Goal: Task Accomplishment & Management: Use online tool/utility

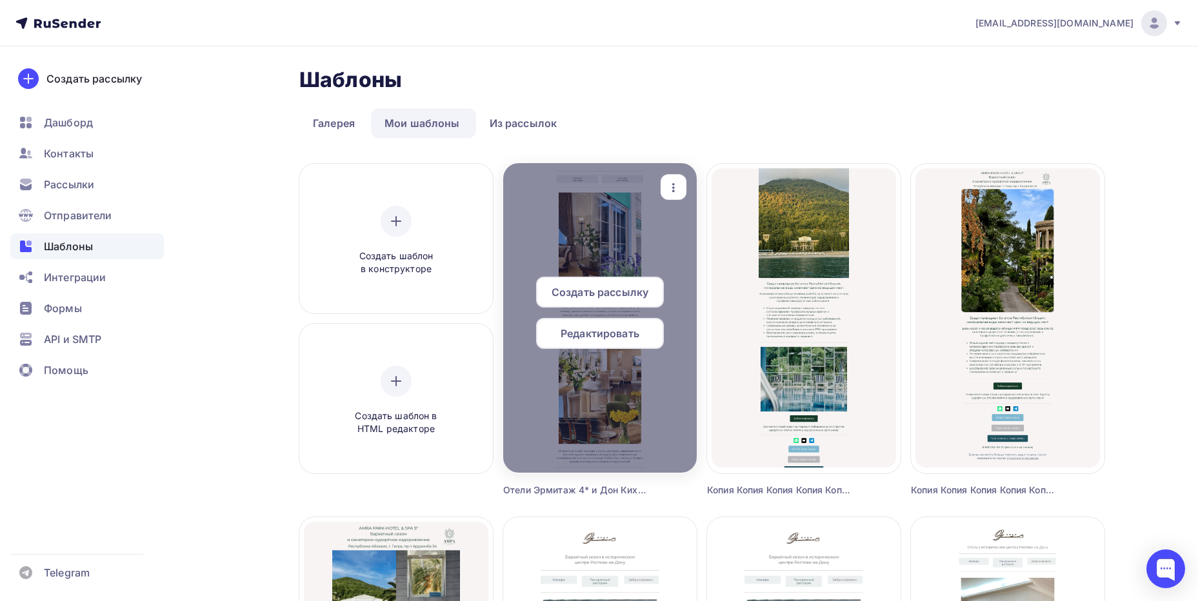
click at [604, 341] on div "Редактировать" at bounding box center [600, 333] width 128 height 31
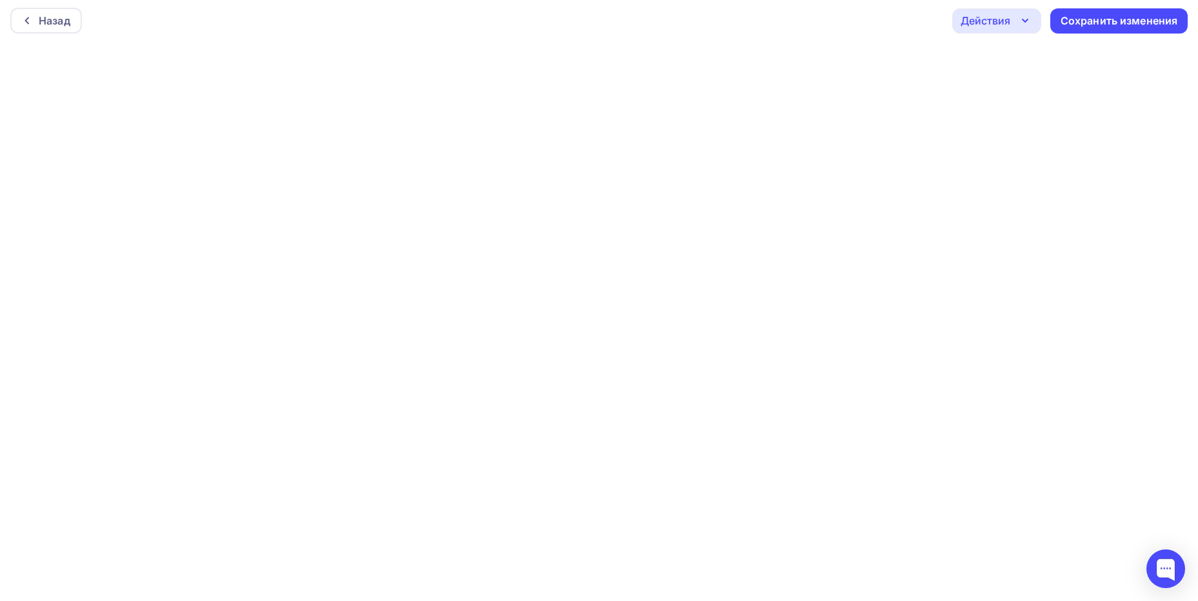
scroll to position [3, 0]
click at [1022, 23] on icon "button" at bounding box center [1024, 19] width 15 height 15
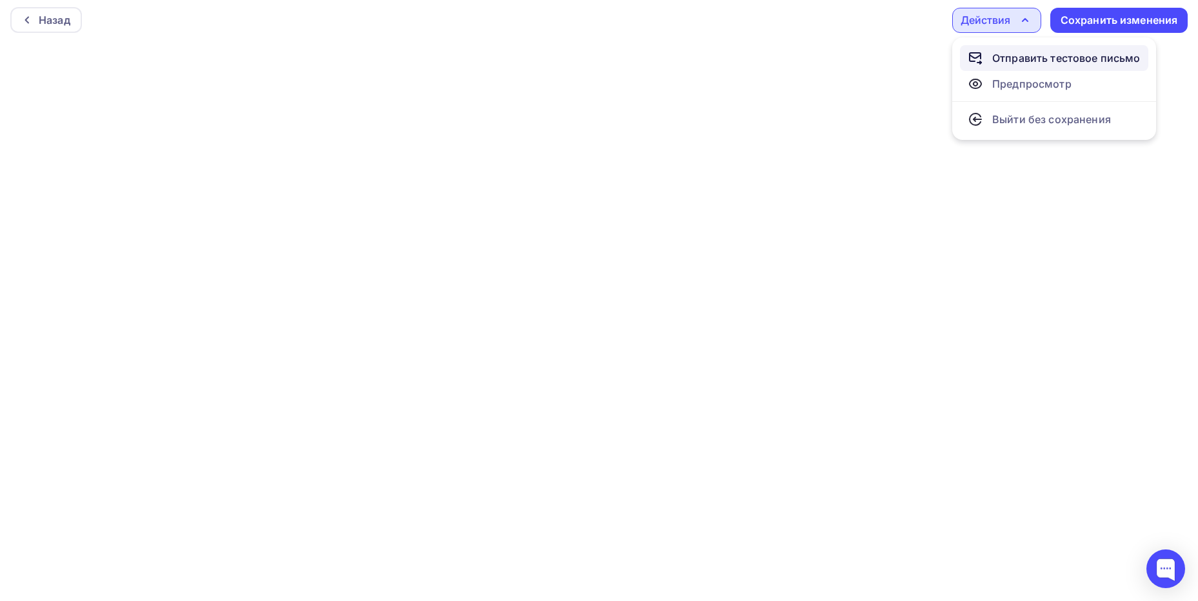
click at [1022, 57] on div "Отправить тестовое письмо" at bounding box center [1066, 57] width 148 height 15
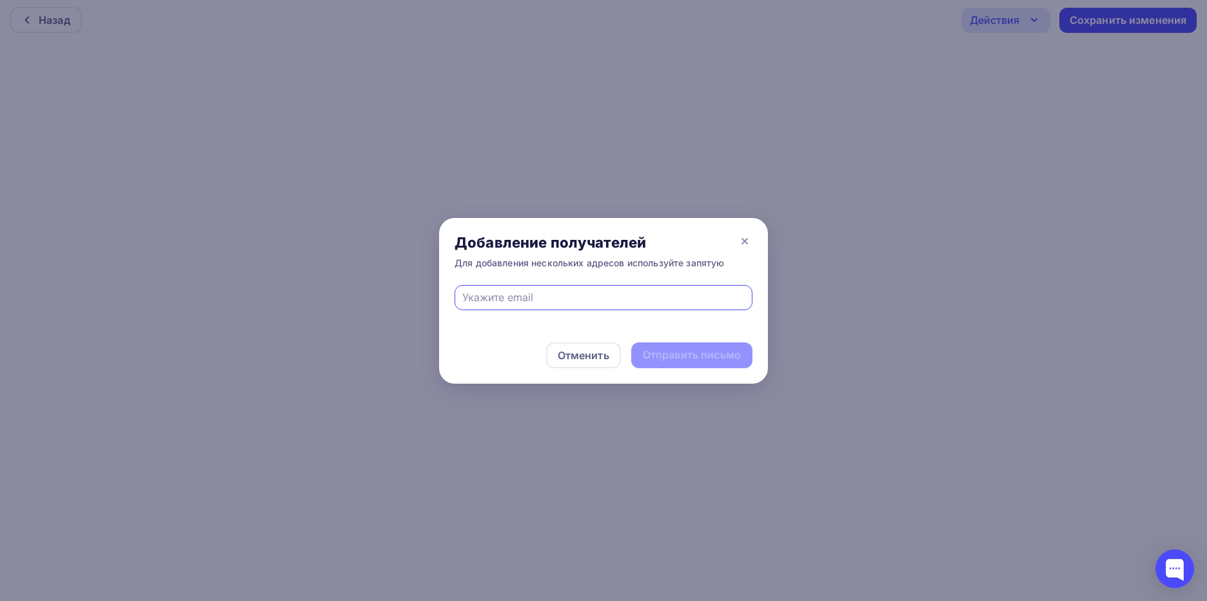
type input "[EMAIL_ADDRESS][DOMAIN_NAME]"
click at [678, 349] on div "Отправить письмо" at bounding box center [692, 355] width 98 height 15
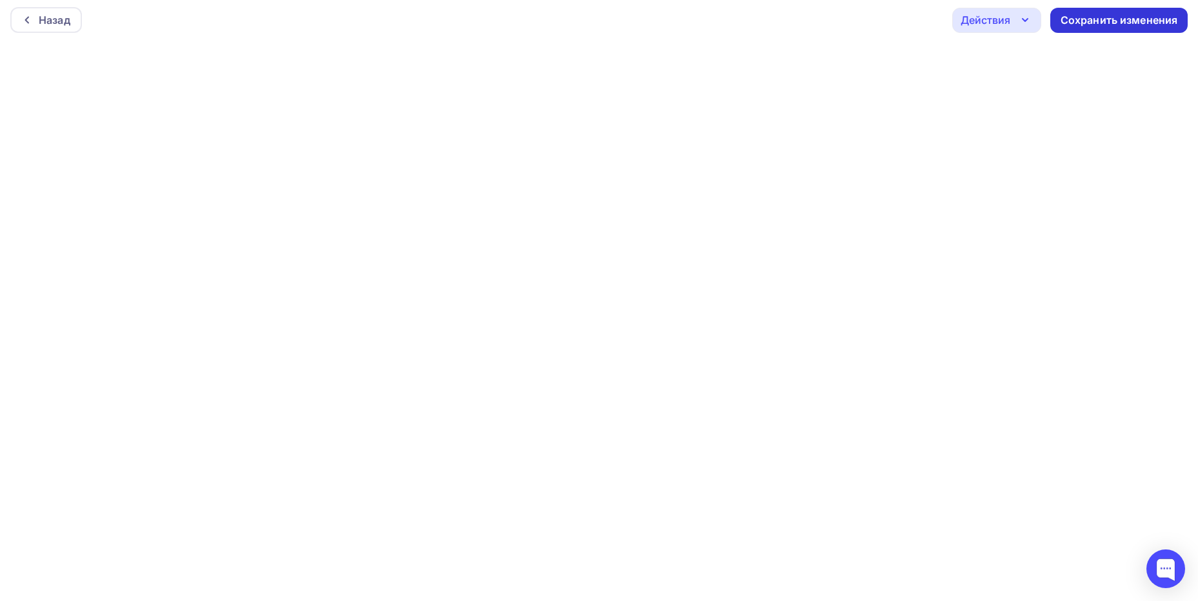
click at [1143, 26] on div "Сохранить изменения" at bounding box center [1118, 20] width 117 height 15
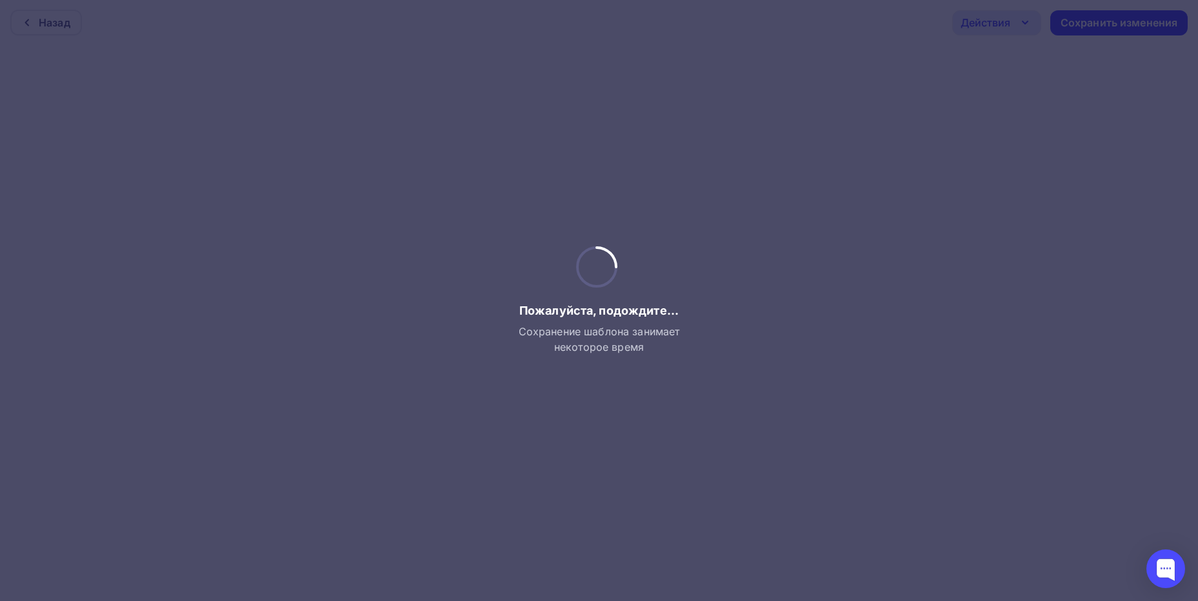
scroll to position [0, 0]
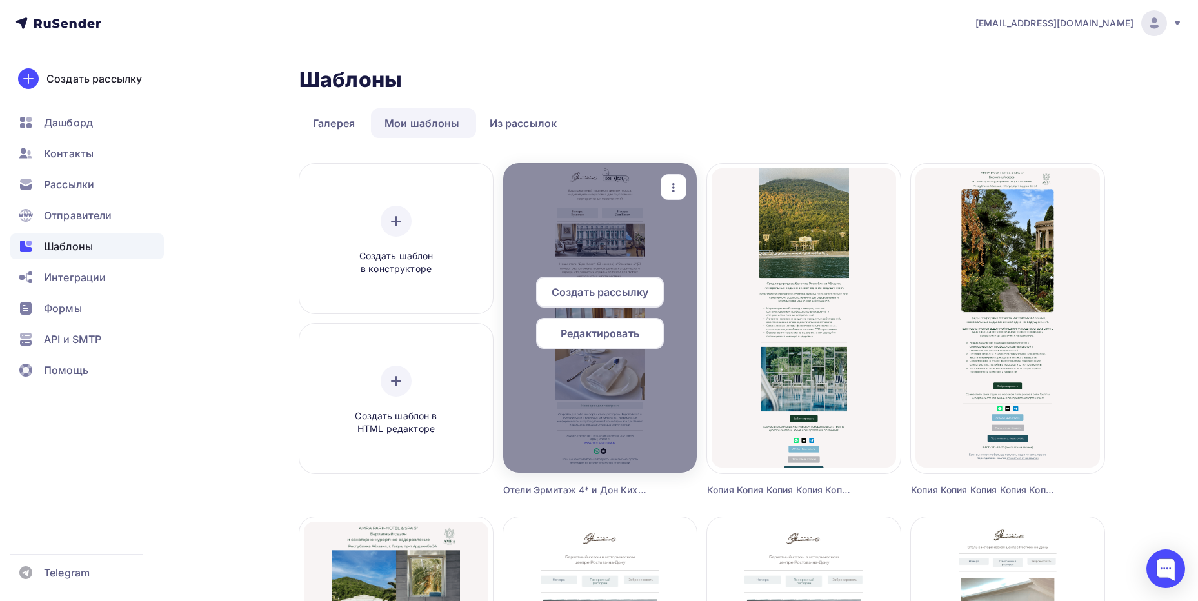
click at [622, 342] on div "Редактировать" at bounding box center [600, 333] width 128 height 31
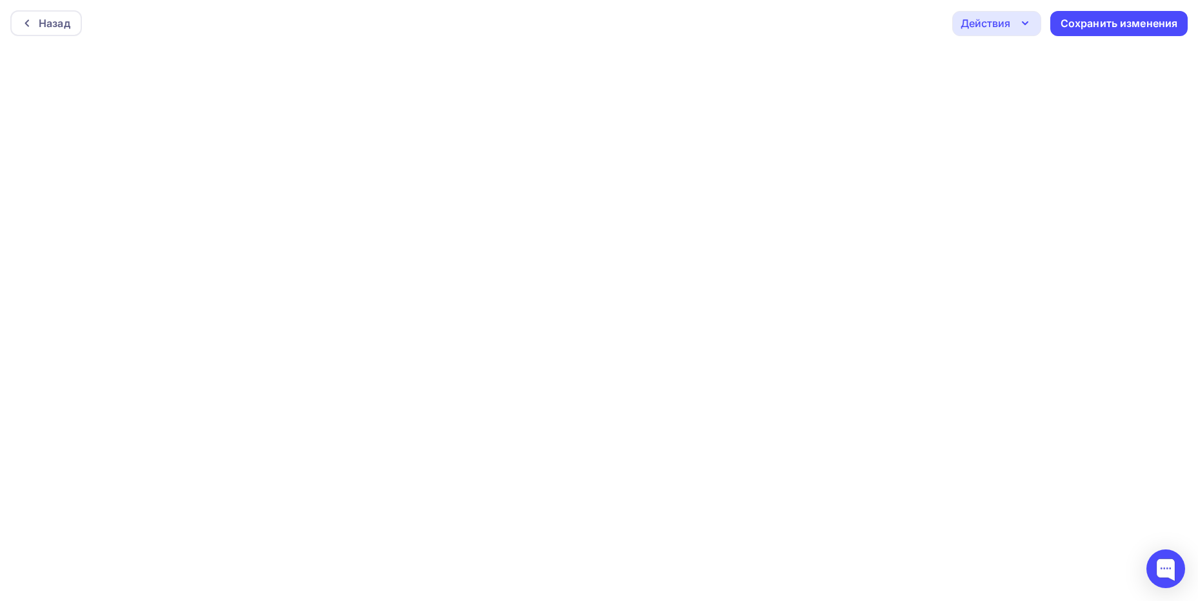
scroll to position [3, 0]
click at [1107, 25] on div "Сохранить изменения" at bounding box center [1118, 20] width 117 height 15
